Goal: Download file/media

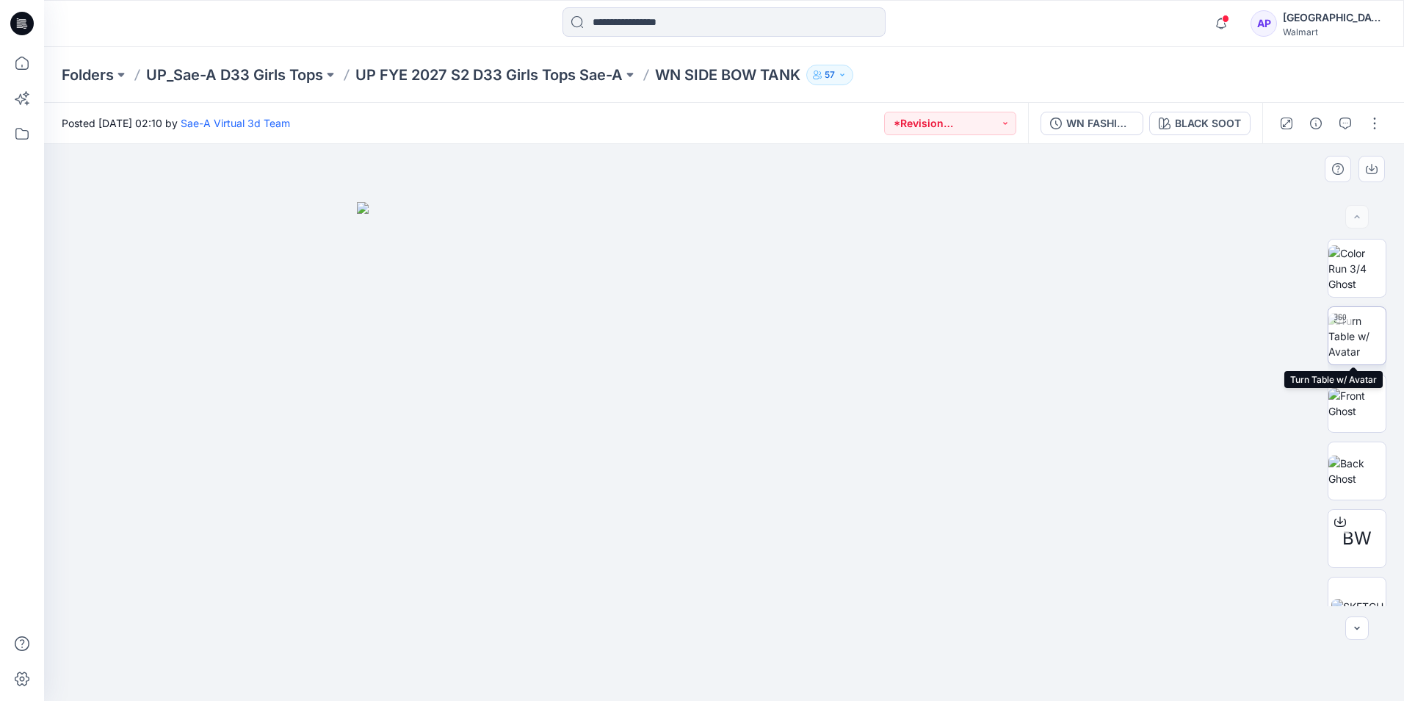
click at [1352, 347] on img at bounding box center [1356, 336] width 57 height 46
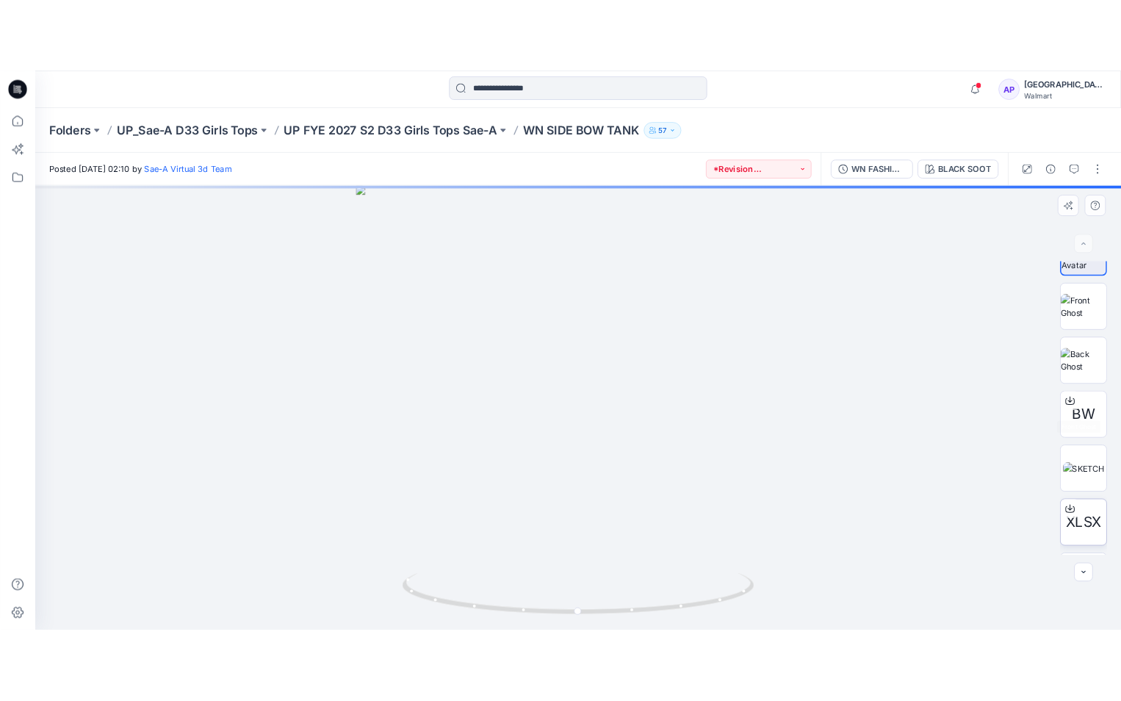
scroll to position [147, 0]
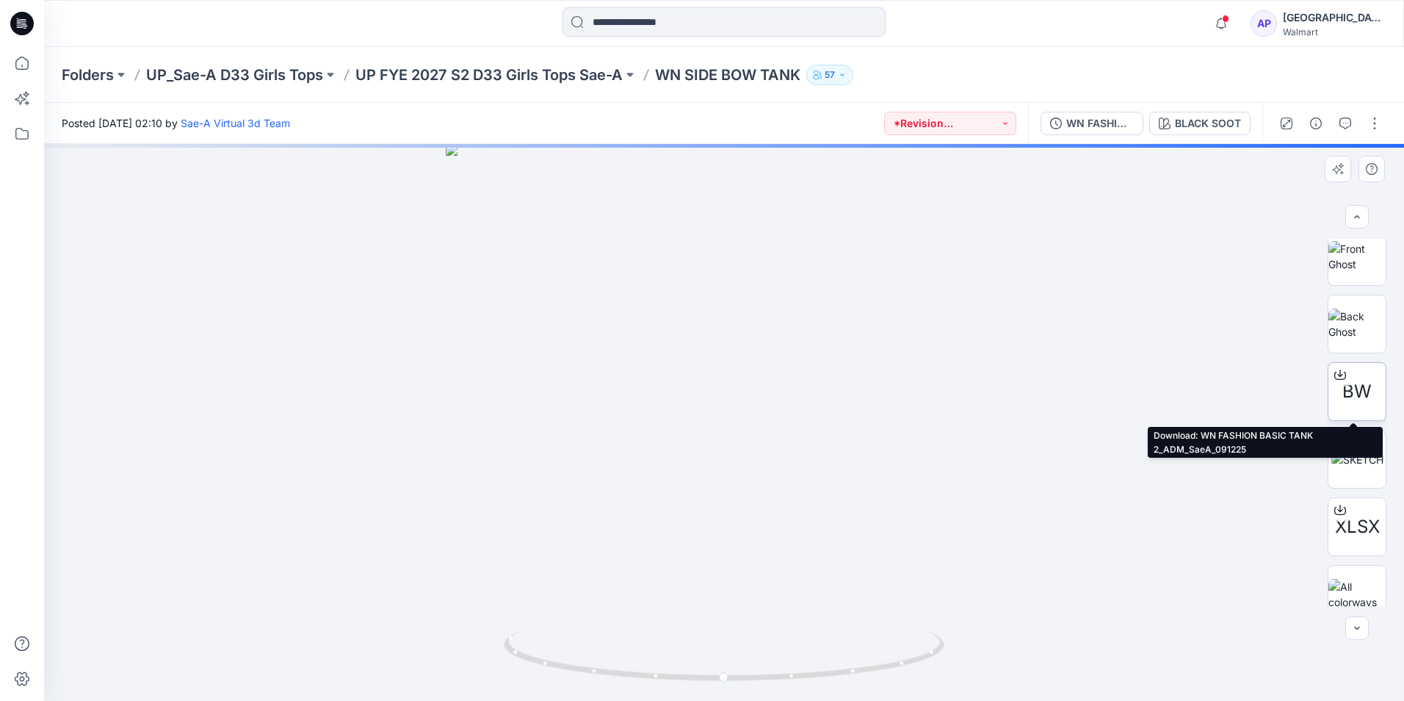
click at [1337, 402] on div "BW" at bounding box center [1357, 391] width 59 height 59
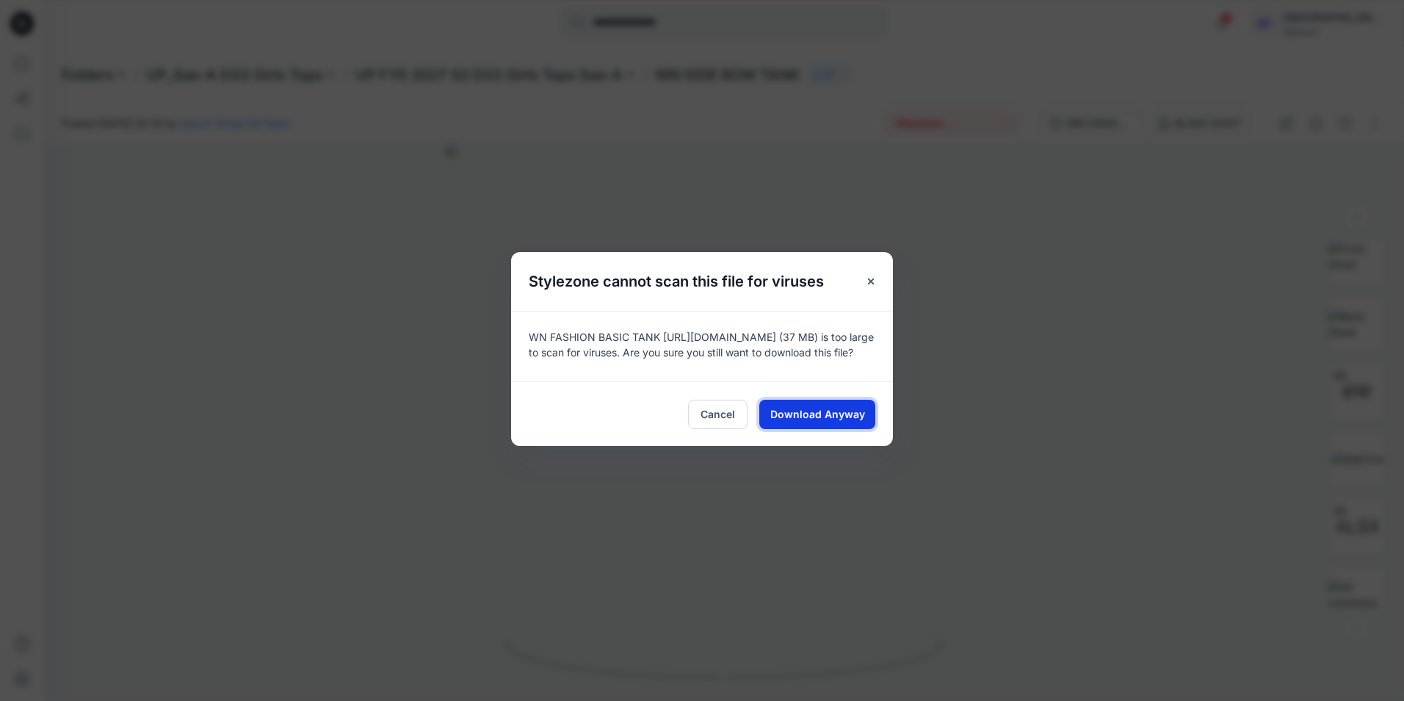
click at [808, 421] on span "Download Anyway" at bounding box center [817, 413] width 95 height 15
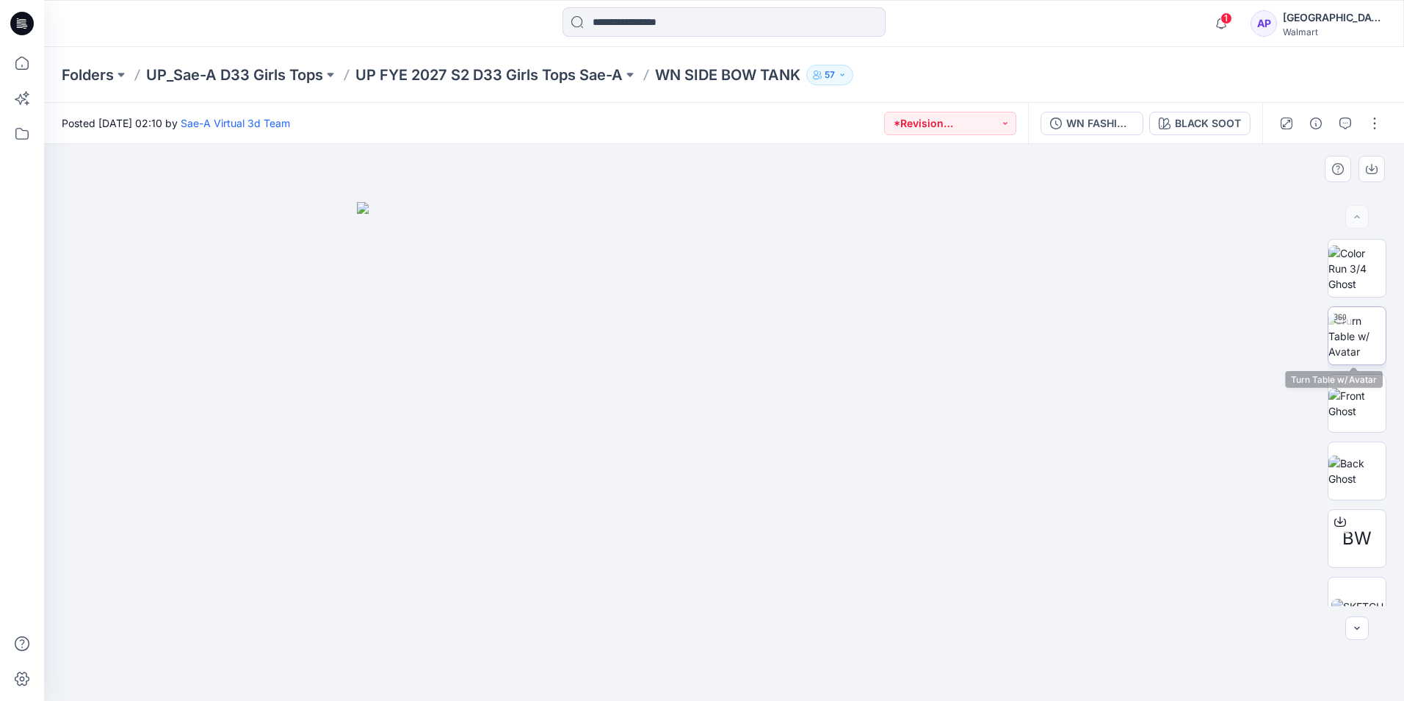
click at [1367, 325] on img at bounding box center [1356, 336] width 57 height 46
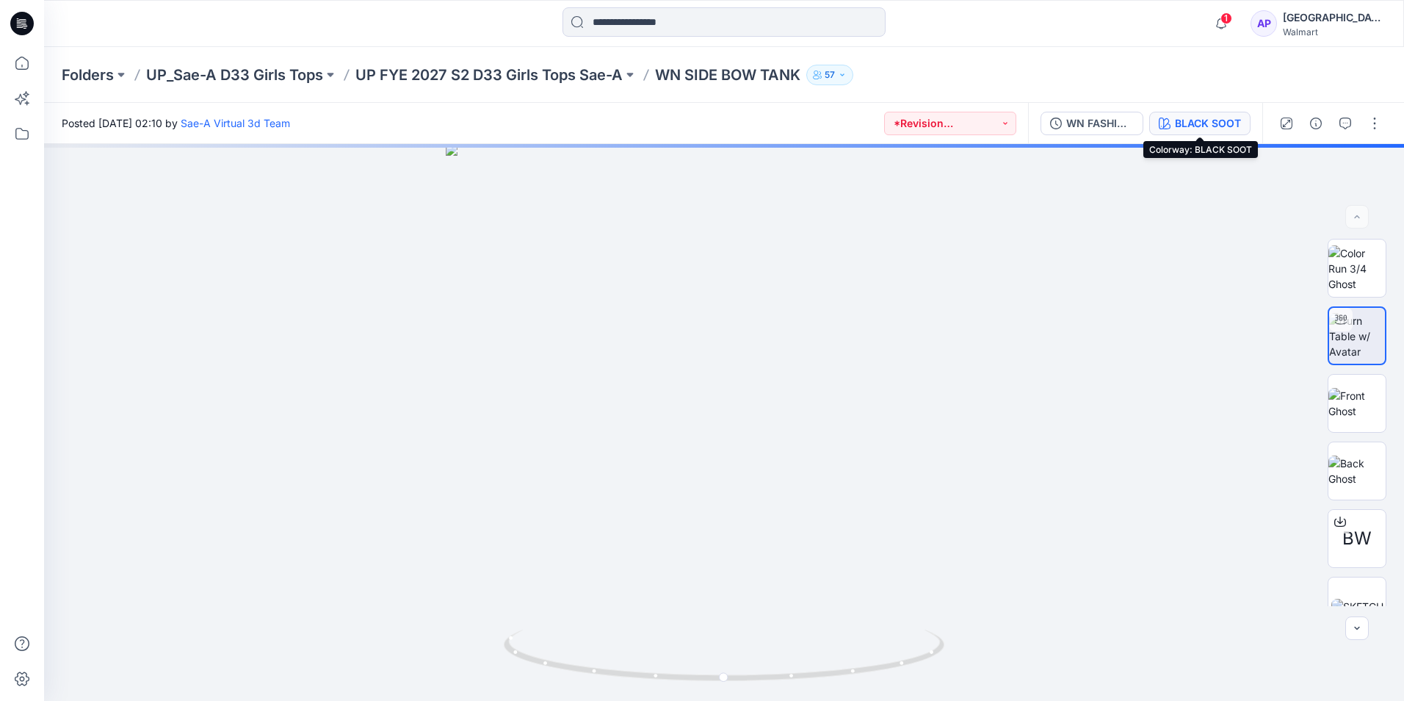
click at [1198, 124] on div "BLACK SOOT" at bounding box center [1208, 123] width 66 height 16
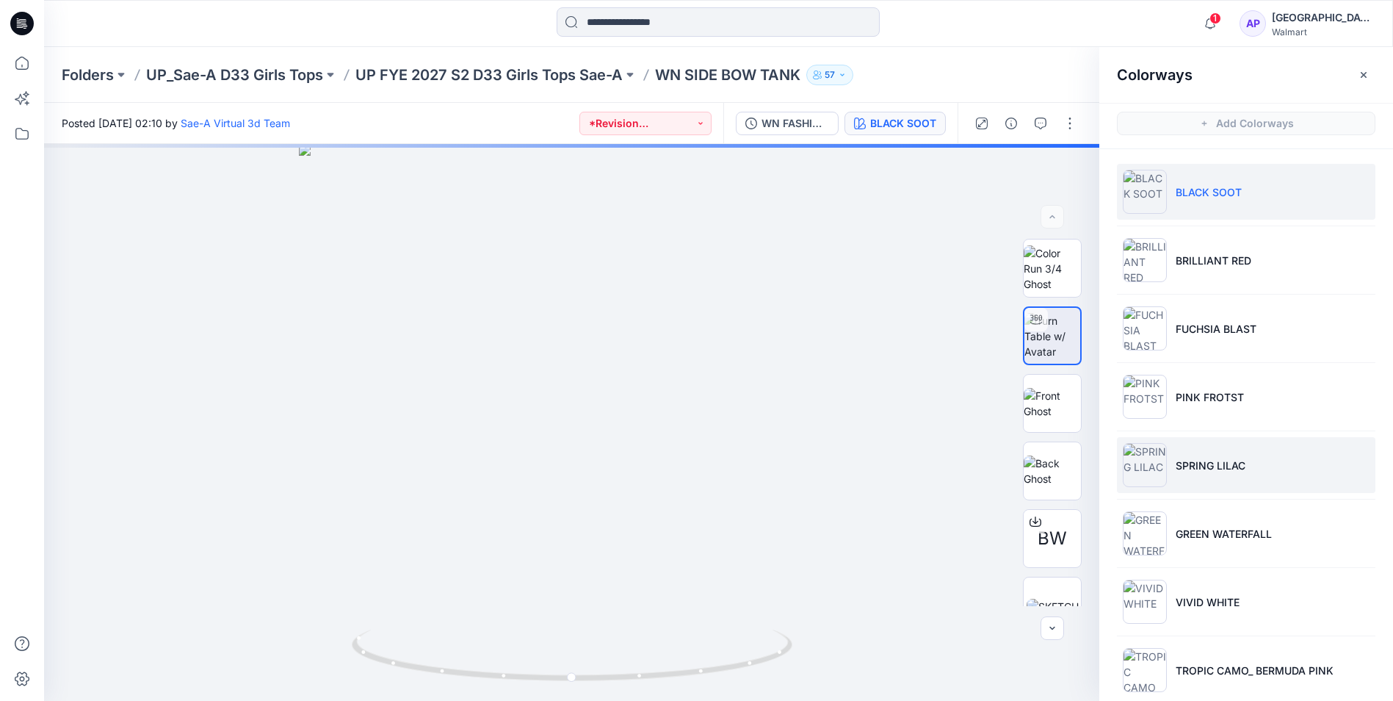
click at [1150, 458] on img at bounding box center [1145, 465] width 44 height 44
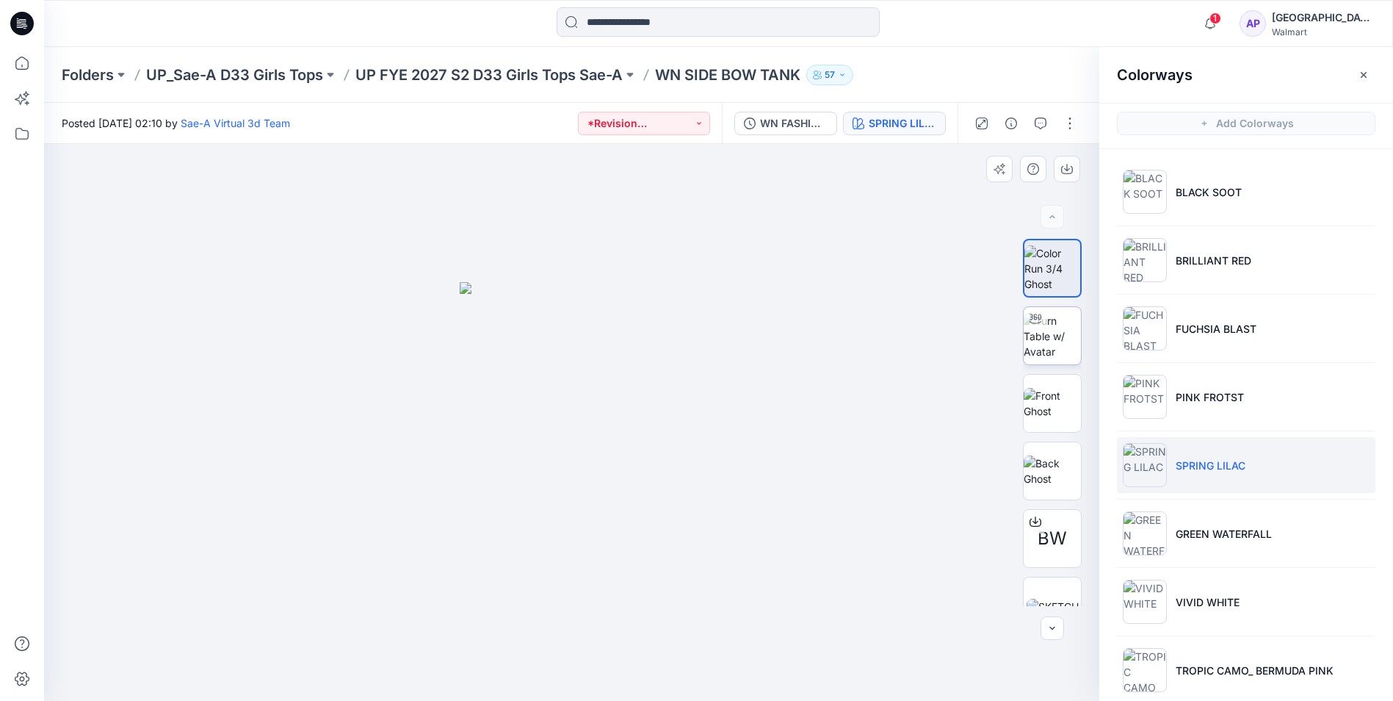
click at [1049, 333] on img at bounding box center [1052, 336] width 57 height 46
